Goal: Information Seeking & Learning: Understand process/instructions

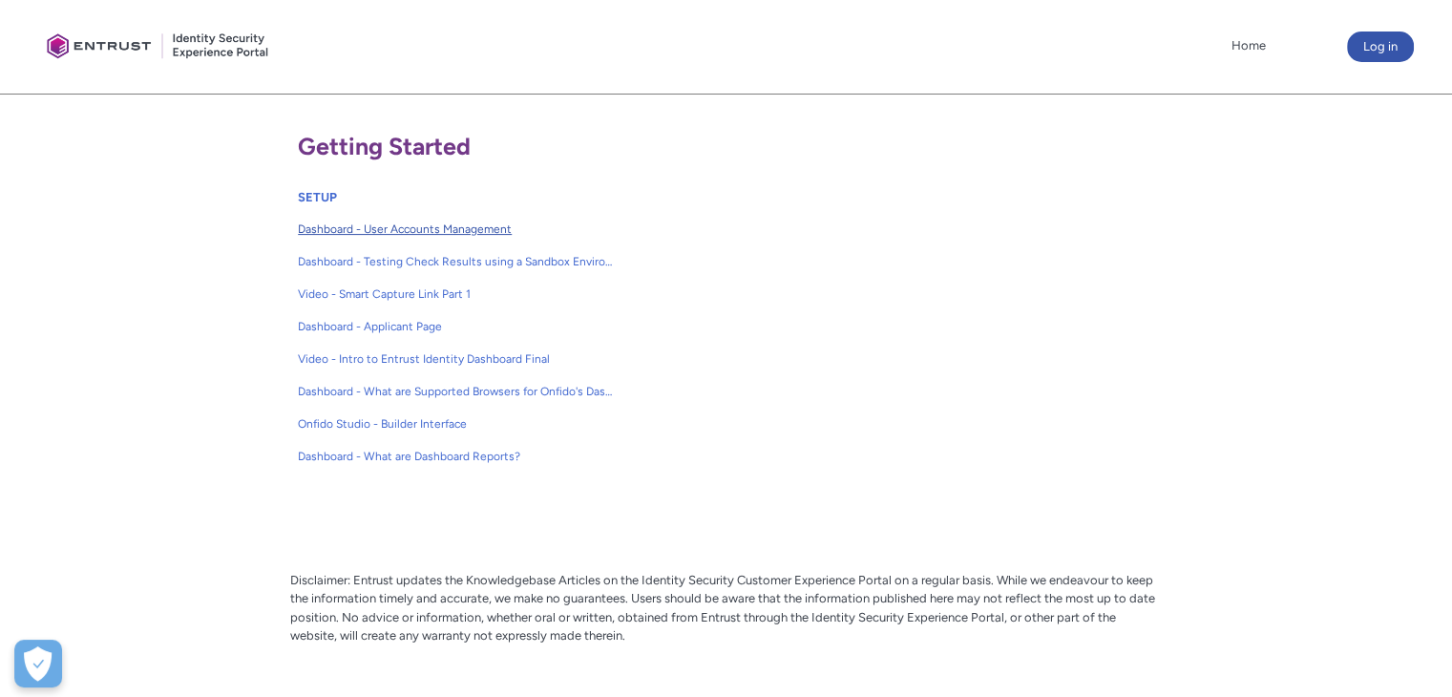
scroll to position [160, 0]
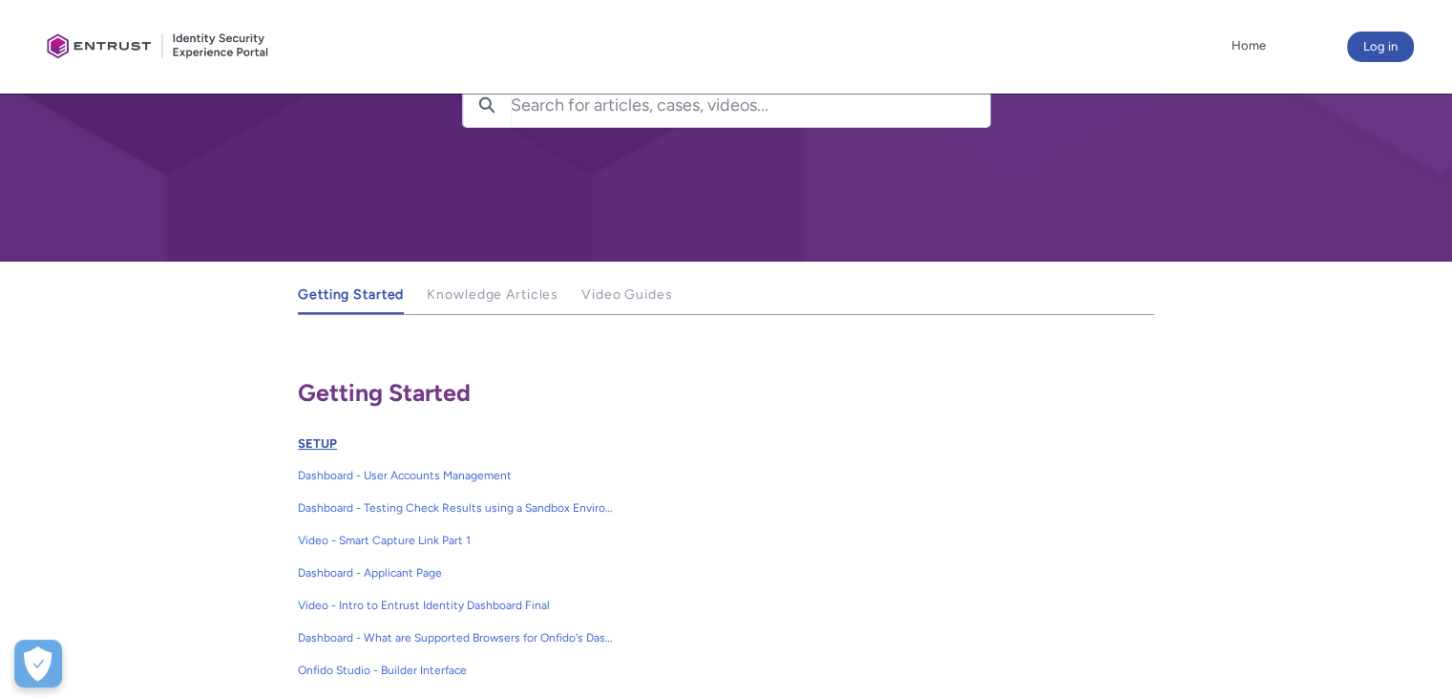
click at [313, 438] on link "SETUP" at bounding box center [317, 443] width 39 height 14
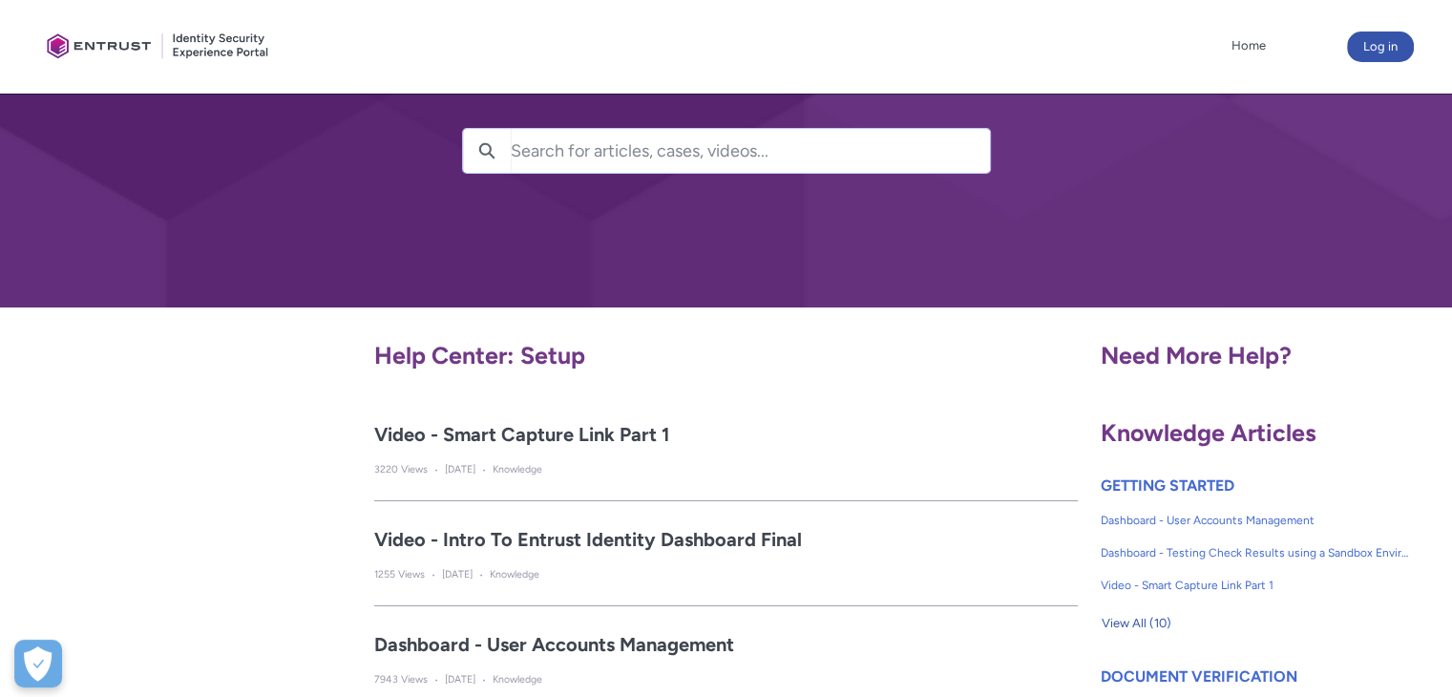
scroll to position [286, 0]
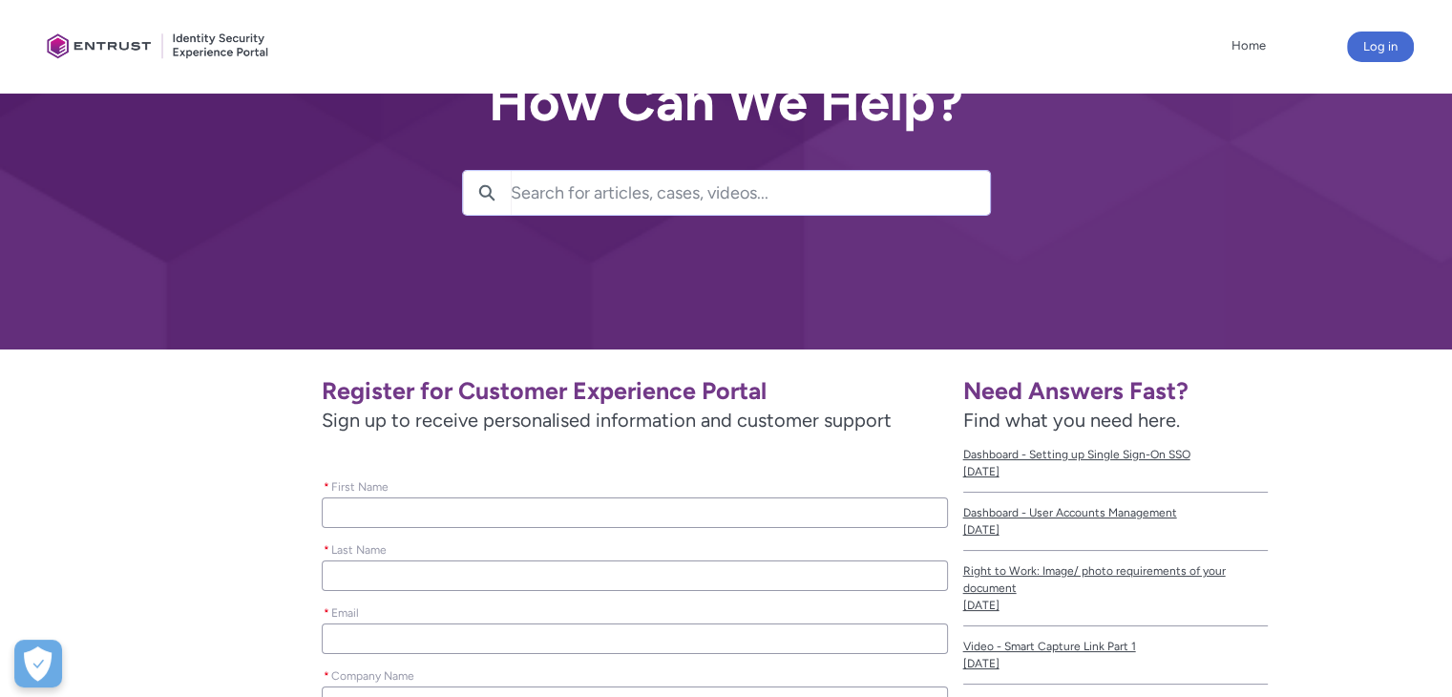
scroll to position [72, 0]
